Goal: Transaction & Acquisition: Purchase product/service

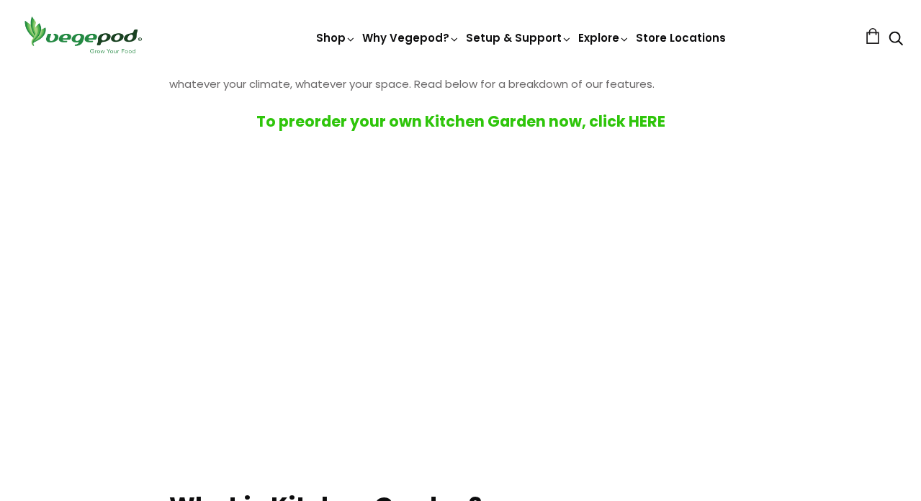
scroll to position [253, 0]
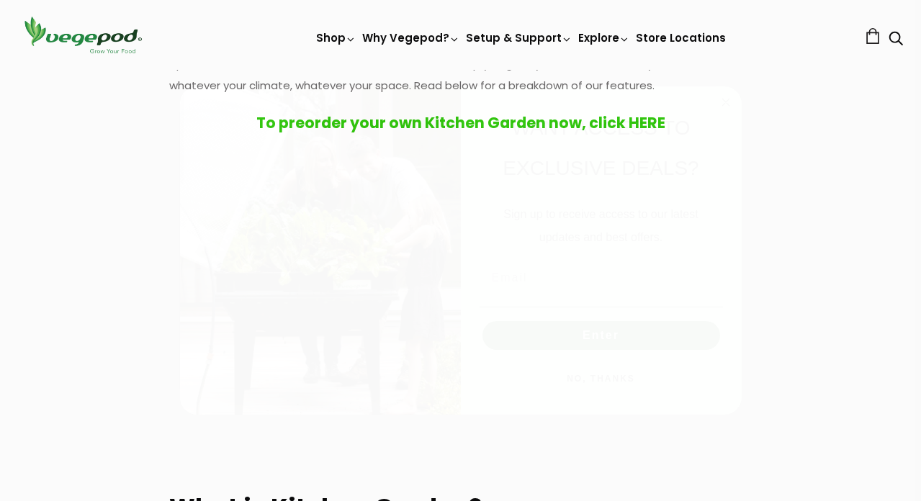
click at [730, 102] on circle "Close dialog" at bounding box center [725, 102] width 17 height 17
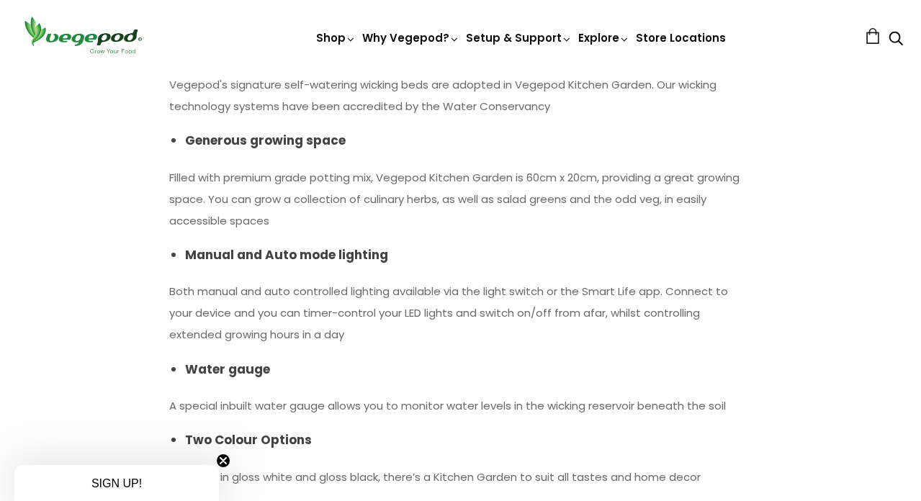
scroll to position [1686, 0]
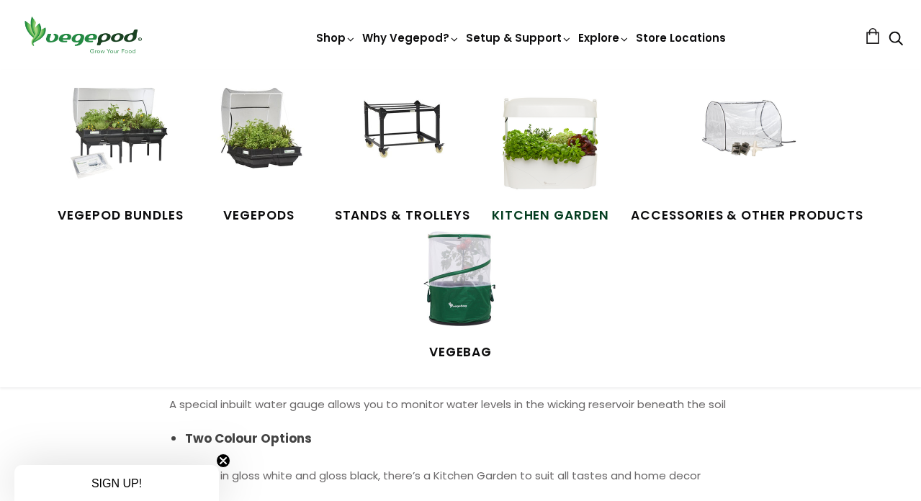
click at [544, 167] on img at bounding box center [550, 142] width 108 height 108
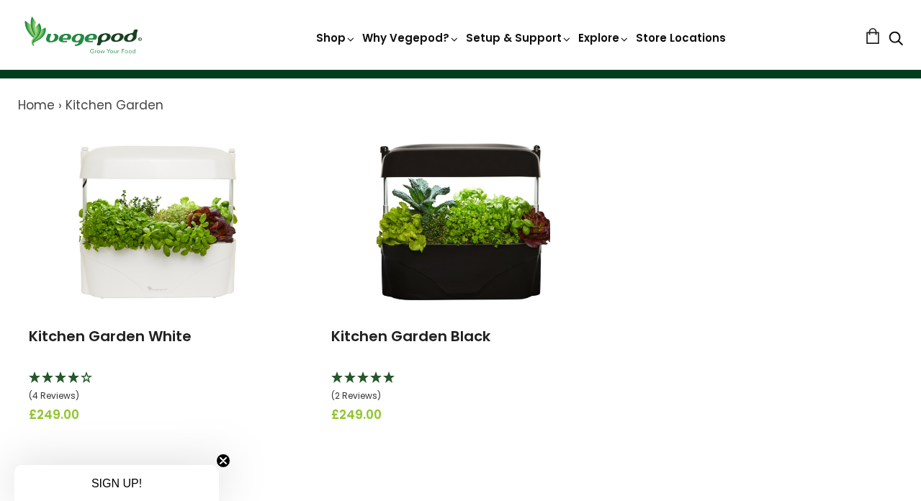
scroll to position [142, 0]
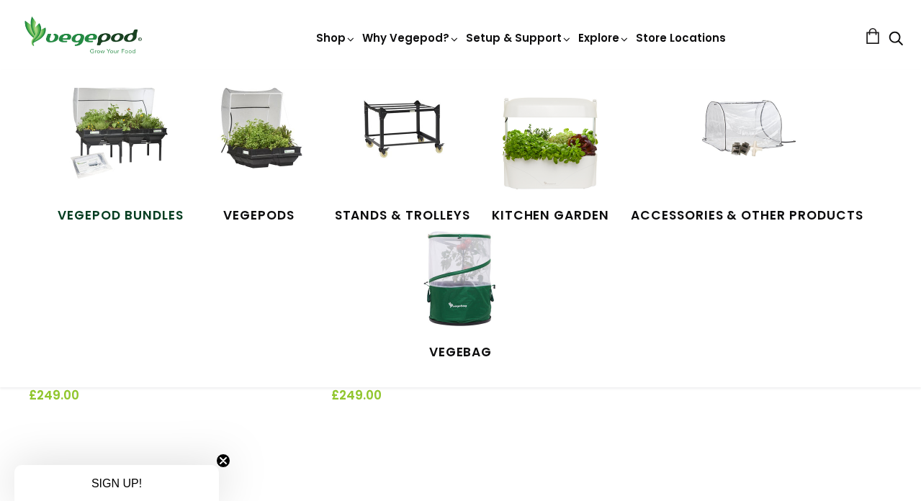
click at [126, 132] on img at bounding box center [120, 142] width 108 height 108
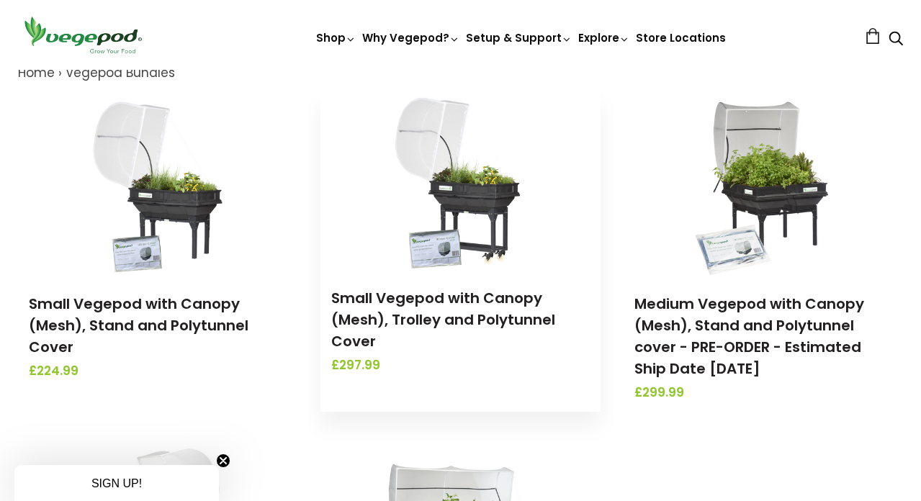
scroll to position [162, 0]
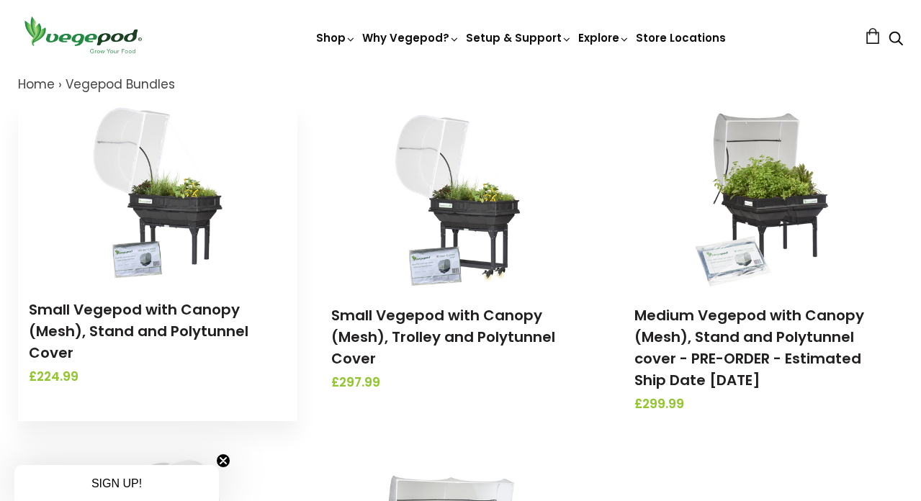
click at [171, 192] on img at bounding box center [157, 193] width 151 height 180
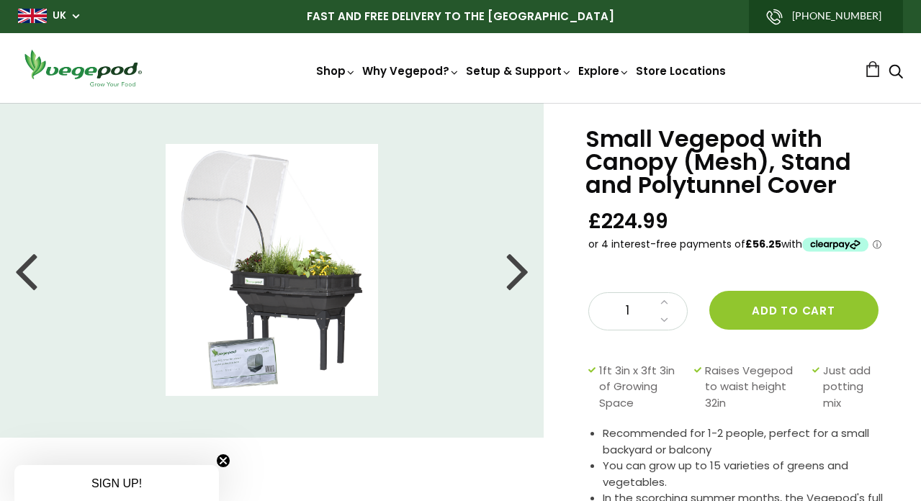
click at [528, 280] on div at bounding box center [517, 270] width 23 height 65
